Goal: Task Accomplishment & Management: Manage account settings

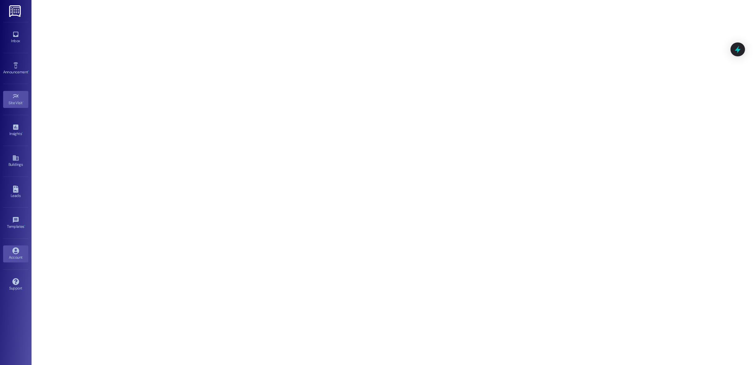
click at [19, 255] on link "Account" at bounding box center [15, 254] width 25 height 17
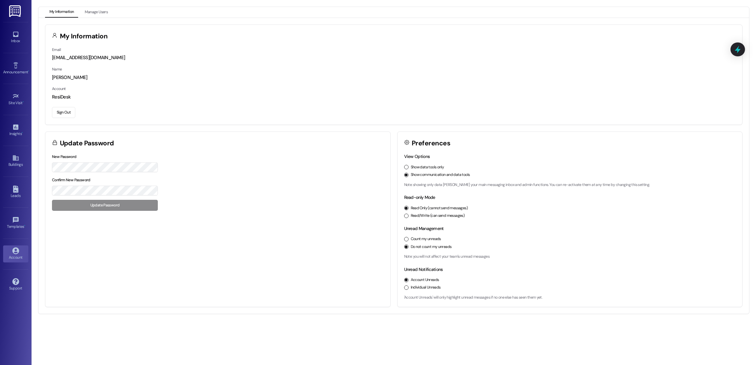
click at [65, 109] on button "Sign Out" at bounding box center [63, 112] width 23 height 11
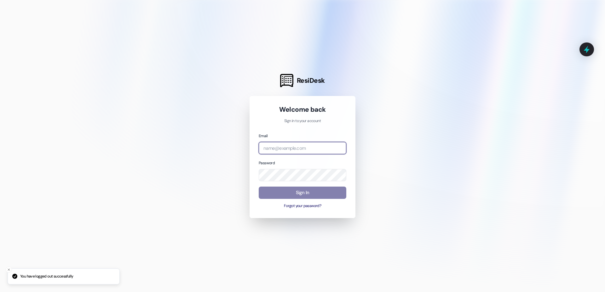
click at [291, 147] on input "email" at bounding box center [303, 148] width 88 height 12
click at [0, 292] on com-1password-button at bounding box center [0, 292] width 0 height 0
type input "[EMAIL_ADDRESS][DOMAIN_NAME]"
